Goal: Browse casually

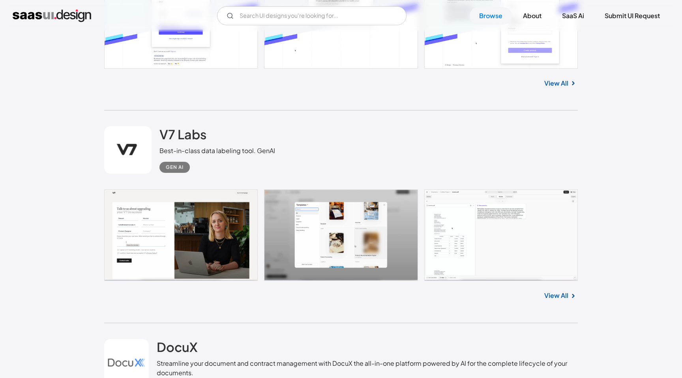
scroll to position [731, 0]
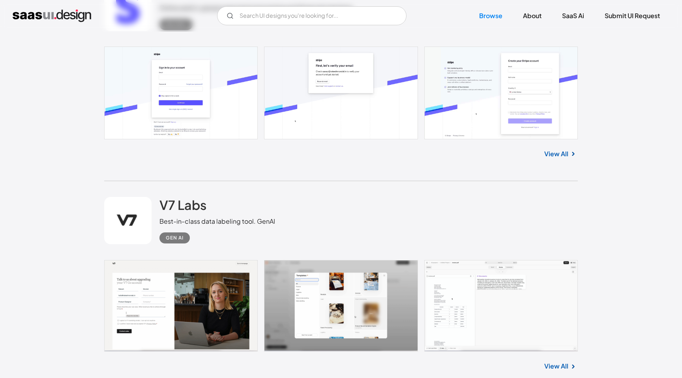
click at [138, 224] on link at bounding box center [127, 220] width 47 height 47
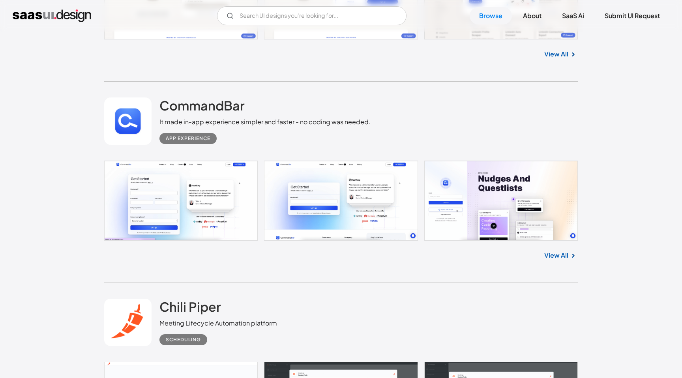
scroll to position [1696, 0]
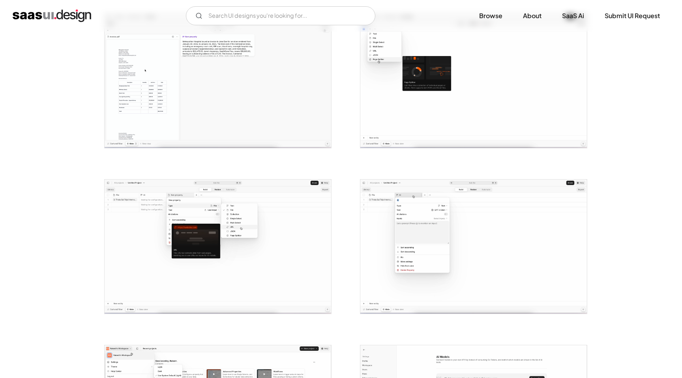
scroll to position [338, 0]
click at [179, 229] on img "open lightbox" at bounding box center [218, 246] width 226 height 134
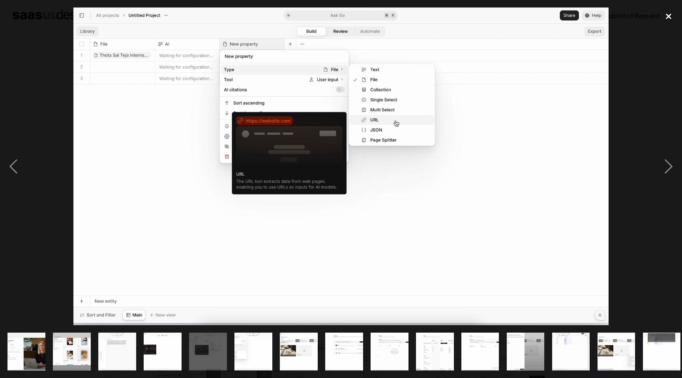
click at [671, 13] on div "close lightbox" at bounding box center [668, 15] width 27 height 17
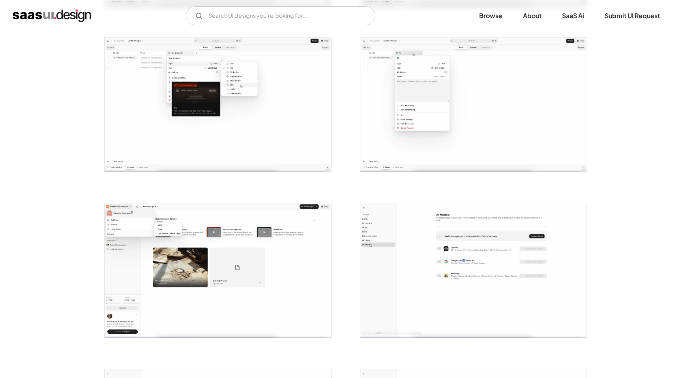
scroll to position [619, 0]
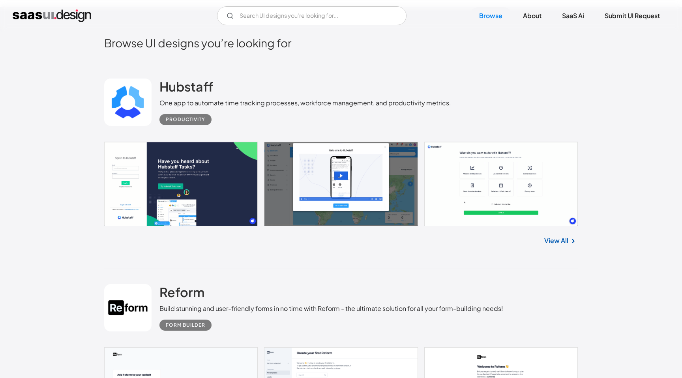
scroll to position [217, 0]
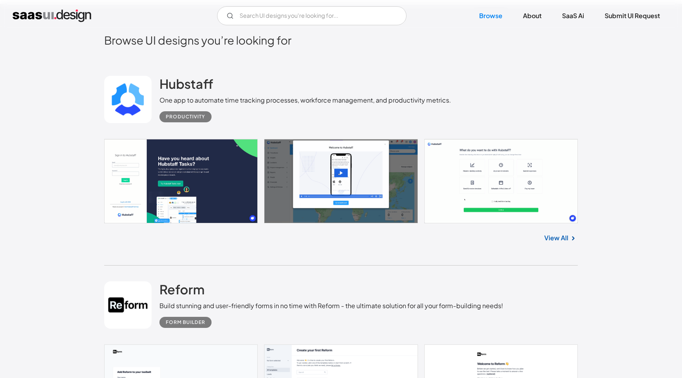
click at [200, 174] on link at bounding box center [340, 181] width 473 height 84
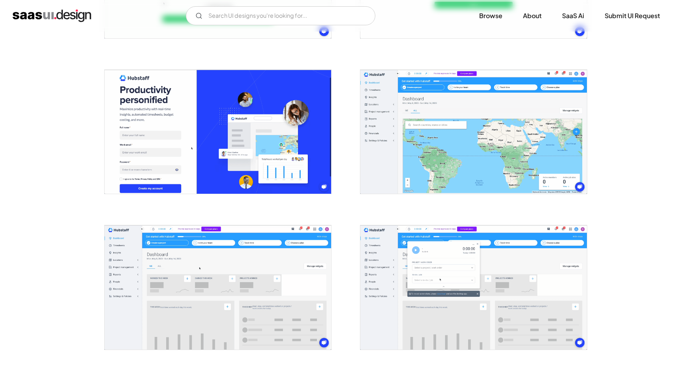
scroll to position [431, 0]
